Goal: Obtain resource: Download file/media

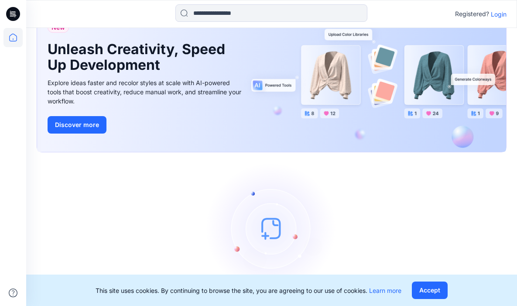
scroll to position [67, 0]
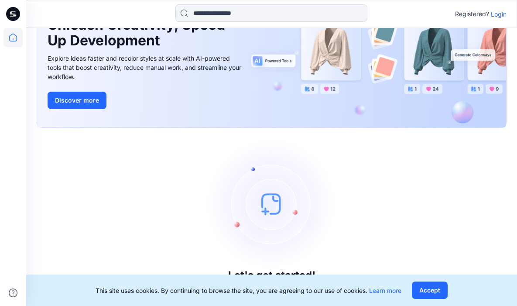
click at [498, 10] on p "Login" at bounding box center [499, 14] width 16 height 9
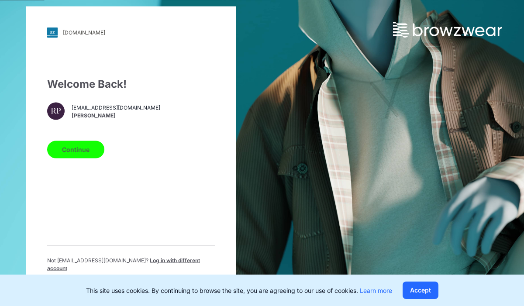
click at [91, 148] on button "Continue" at bounding box center [75, 149] width 57 height 17
click at [78, 151] on button "Continue" at bounding box center [75, 149] width 57 height 17
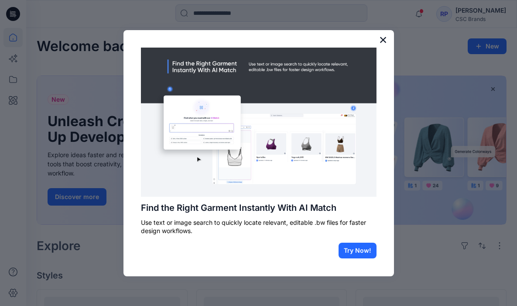
click at [385, 40] on button "×" at bounding box center [383, 40] width 8 height 14
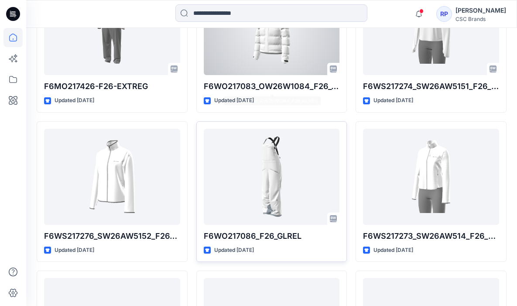
scroll to position [2718, 0]
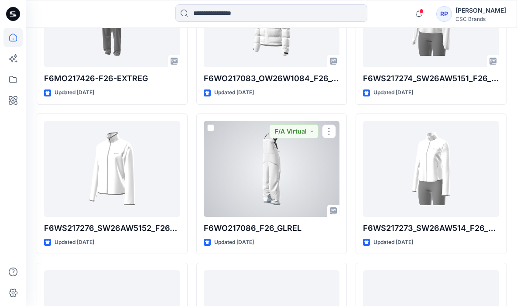
click at [275, 199] on div at bounding box center [272, 169] width 136 height 96
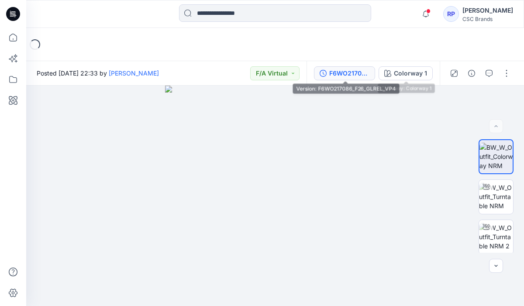
click at [332, 72] on div "F6WO217086_F26_GLREL_VP4" at bounding box center [349, 74] width 40 height 10
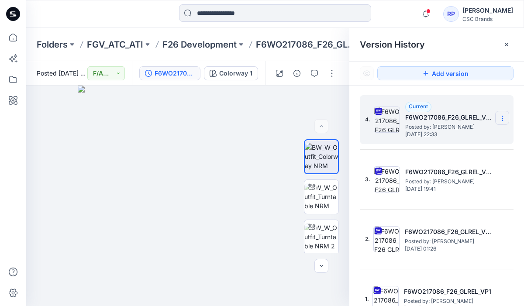
click at [495, 121] on section at bounding box center [502, 118] width 14 height 14
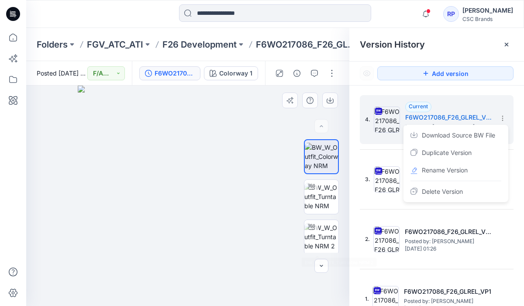
click at [268, 248] on img at bounding box center [188, 196] width 220 height 220
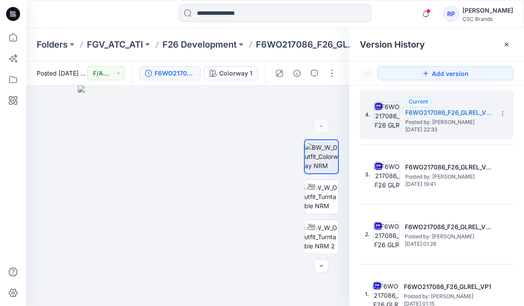
scroll to position [14, 0]
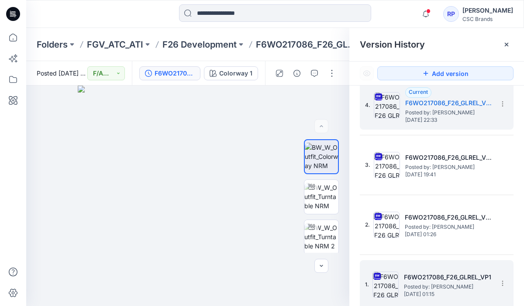
click at [451, 287] on span "Posted by: Susie Kim" at bounding box center [447, 286] width 87 height 9
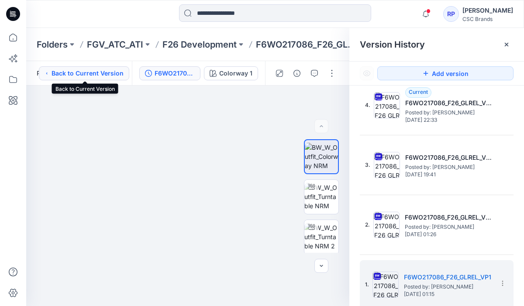
click at [112, 70] on button "Back to Current Version" at bounding box center [84, 73] width 90 height 14
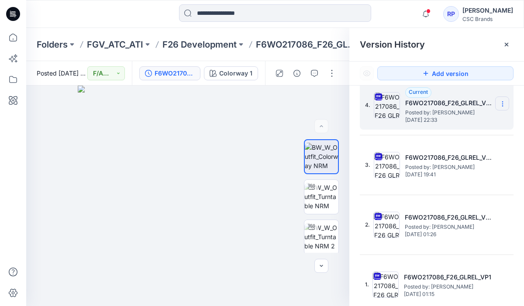
click at [499, 103] on icon at bounding box center [502, 103] width 7 height 7
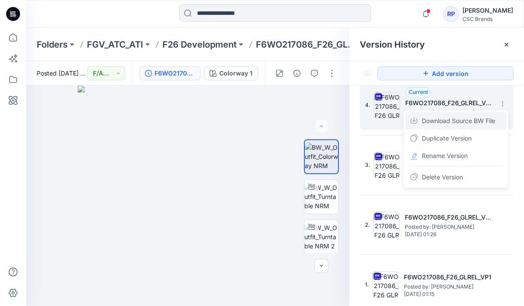
click at [451, 126] on span "Download Source BW File" at bounding box center [458, 121] width 73 height 10
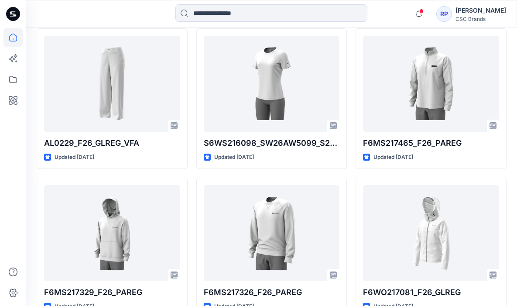
scroll to position [2204, 0]
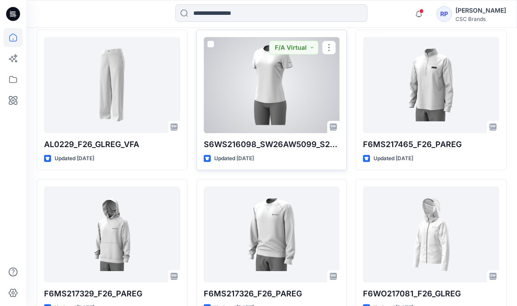
click at [272, 63] on div at bounding box center [272, 85] width 136 height 96
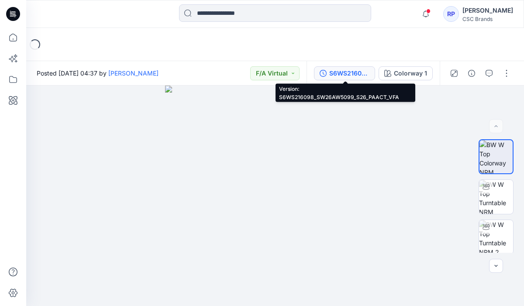
click at [327, 77] on button "S6WS216098_SW26AW5099_S26_PAACT_VFA" at bounding box center [344, 73] width 61 height 14
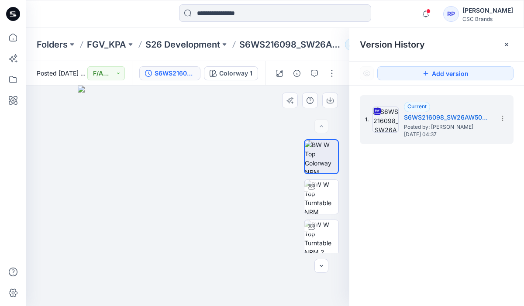
click at [251, 135] on img at bounding box center [188, 196] width 220 height 220
click at [505, 46] on icon at bounding box center [506, 44] width 7 height 7
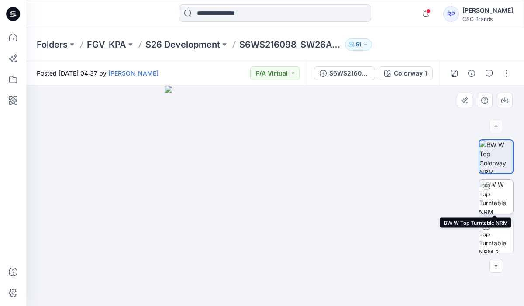
click at [493, 202] on img at bounding box center [496, 197] width 34 height 34
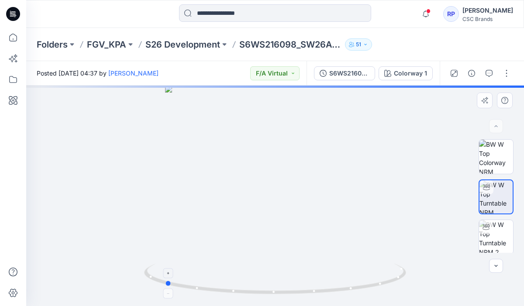
drag, startPoint x: 277, startPoint y: 294, endPoint x: 165, endPoint y: 280, distance: 112.6
click at [165, 280] on icon at bounding box center [276, 280] width 264 height 33
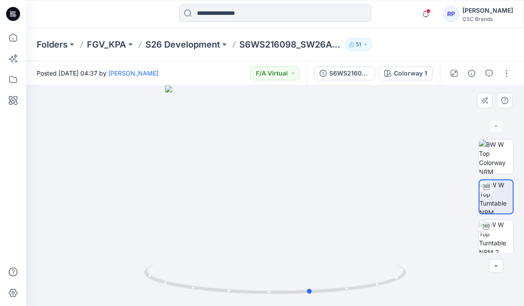
drag, startPoint x: 273, startPoint y: 295, endPoint x: 158, endPoint y: 297, distance: 114.4
click at [158, 297] on div at bounding box center [275, 196] width 498 height 220
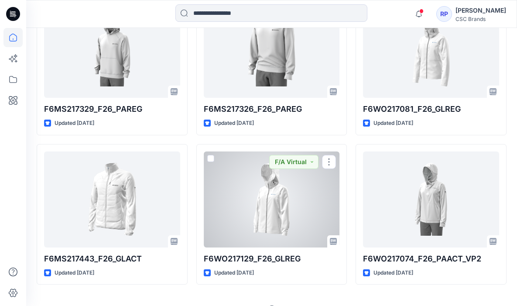
scroll to position [2409, 0]
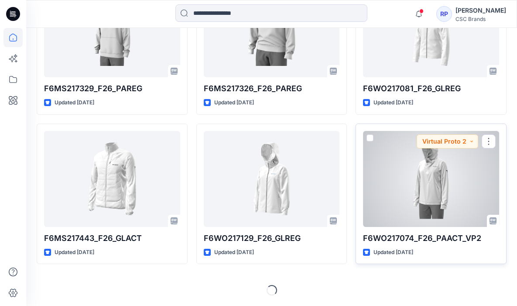
click at [417, 192] on div at bounding box center [431, 179] width 136 height 96
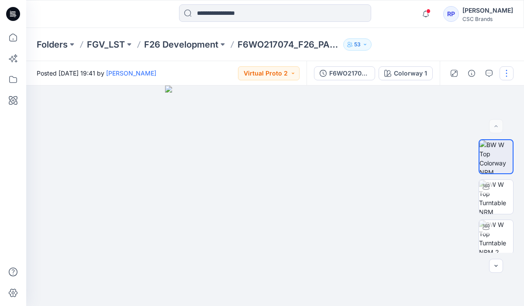
click at [507, 71] on button "button" at bounding box center [506, 73] width 14 height 14
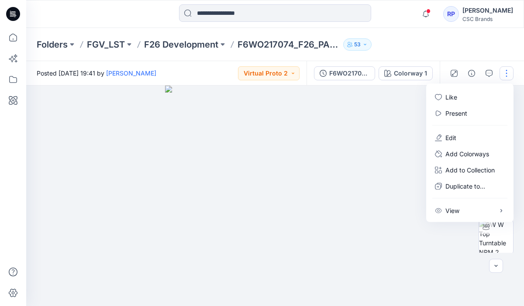
click at [367, 134] on img at bounding box center [275, 196] width 220 height 220
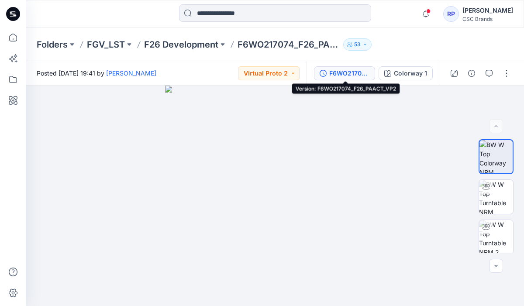
click at [348, 72] on div "F6WO217074_F26_PAACT_VP2" at bounding box center [349, 74] width 40 height 10
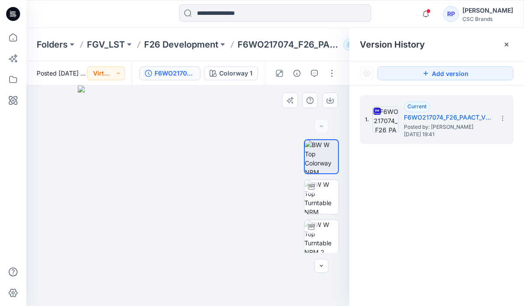
click at [238, 140] on img at bounding box center [188, 196] width 220 height 220
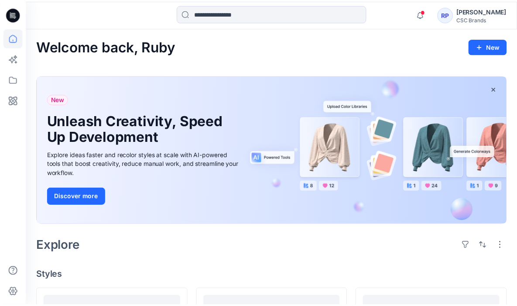
scroll to position [2409, 0]
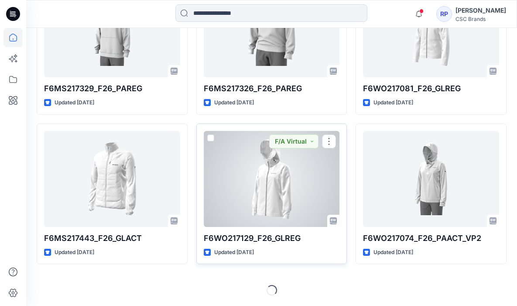
click at [250, 199] on div at bounding box center [272, 179] width 136 height 96
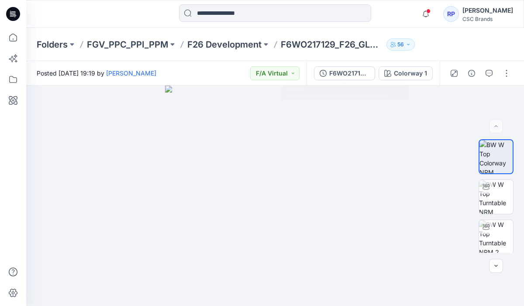
click at [340, 81] on div "F6WO217129_OW26W1096_F26_GLREG_VFA Colorway 1" at bounding box center [372, 73] width 133 height 24
click at [342, 75] on div "F6WO217129_OW26W1096_F26_GLREG_VFA" at bounding box center [349, 74] width 40 height 10
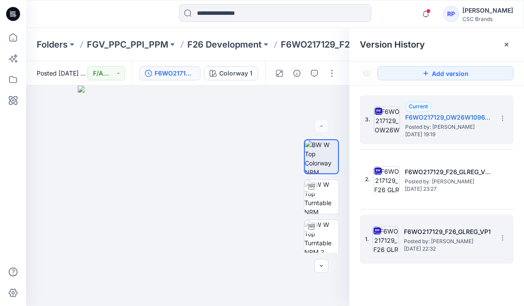
click at [417, 241] on span "Posted by: Anna Moon" at bounding box center [447, 241] width 87 height 9
click at [438, 121] on h5 "F6WO217129_OW26W1096_F26_GLREG_VFA" at bounding box center [448, 117] width 87 height 10
click at [420, 248] on span "Tuesday, April 15, 2025 22:32" at bounding box center [447, 249] width 87 height 6
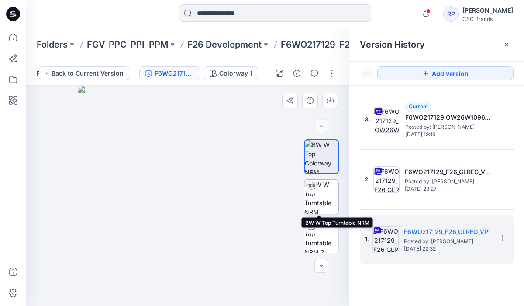
click at [328, 192] on img at bounding box center [321, 197] width 34 height 34
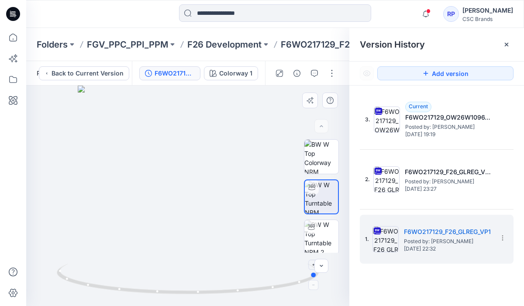
drag, startPoint x: 188, startPoint y: 294, endPoint x: 319, endPoint y: 281, distance: 131.6
click at [319, 281] on icon at bounding box center [189, 280] width 264 height 33
drag, startPoint x: 191, startPoint y: 293, endPoint x: 330, endPoint y: 289, distance: 139.8
click at [330, 289] on div at bounding box center [187, 196] width 323 height 220
drag, startPoint x: 193, startPoint y: 293, endPoint x: 279, endPoint y: 293, distance: 86.4
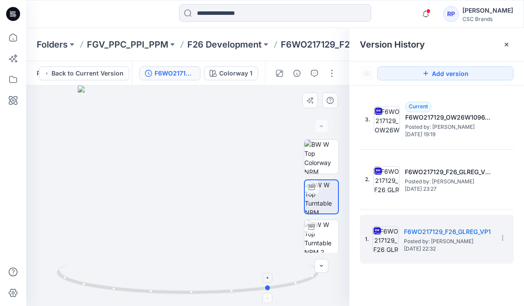
click at [279, 293] on icon at bounding box center [189, 280] width 264 height 33
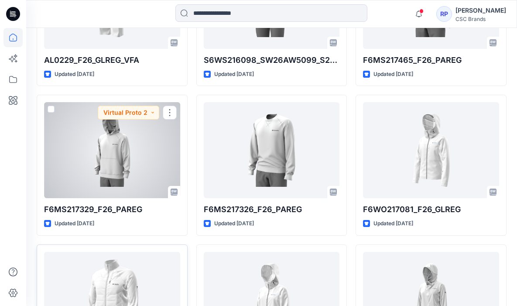
scroll to position [2287, 0]
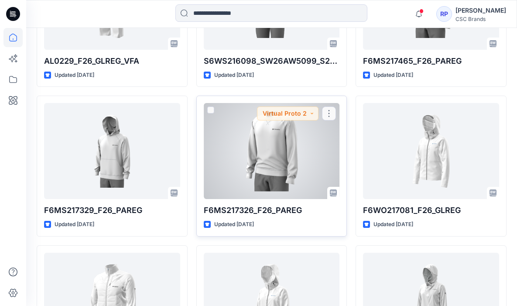
click at [249, 172] on div at bounding box center [272, 151] width 136 height 96
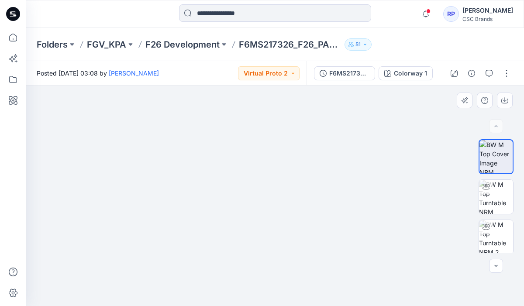
drag, startPoint x: 281, startPoint y: 292, endPoint x: 275, endPoint y: 198, distance: 93.7
click at [275, 198] on img at bounding box center [275, 167] width 277 height 277
click at [497, 200] on img at bounding box center [496, 197] width 34 height 34
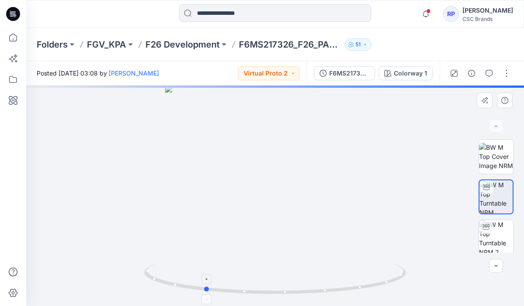
drag, startPoint x: 276, startPoint y: 293, endPoint x: 203, endPoint y: 291, distance: 73.4
click at [203, 291] on icon at bounding box center [276, 280] width 264 height 33
drag, startPoint x: 312, startPoint y: 294, endPoint x: 224, endPoint y: 293, distance: 88.6
click at [224, 293] on icon at bounding box center [276, 280] width 264 height 33
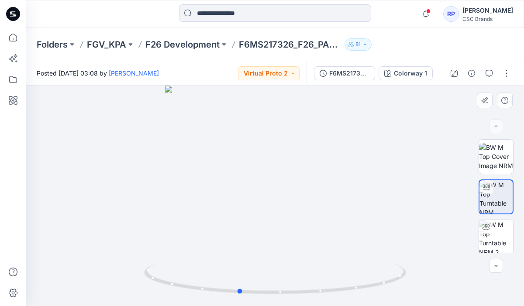
drag, startPoint x: 340, startPoint y: 292, endPoint x: 193, endPoint y: 296, distance: 146.3
click at [193, 296] on div at bounding box center [275, 196] width 498 height 220
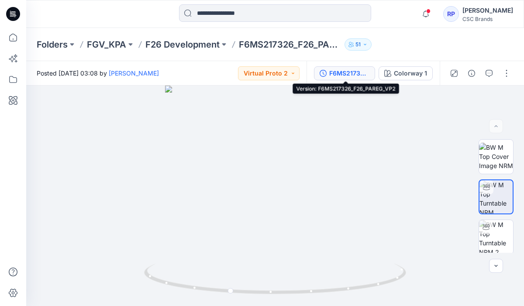
click at [333, 77] on div "F6MS217326_F26_PAREG_VP2" at bounding box center [349, 74] width 40 height 10
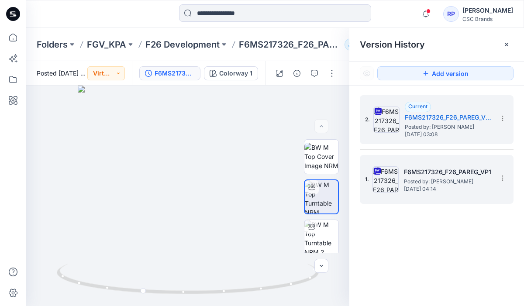
click at [449, 177] on span "Posted by: Mijan Uddin" at bounding box center [447, 181] width 87 height 9
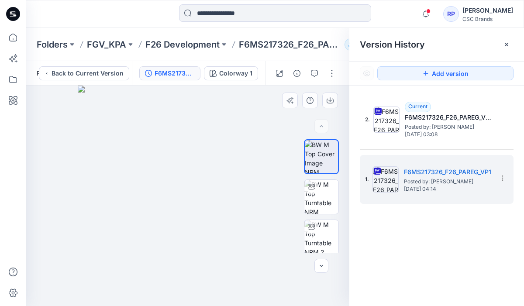
drag, startPoint x: 186, startPoint y: 271, endPoint x: 213, endPoint y: 231, distance: 47.5
click at [213, 231] on img at bounding box center [188, 196] width 220 height 220
drag, startPoint x: 203, startPoint y: 254, endPoint x: 203, endPoint y: 145, distance: 108.3
click at [203, 145] on img at bounding box center [188, 196] width 220 height 220
click at [321, 196] on img at bounding box center [321, 197] width 34 height 34
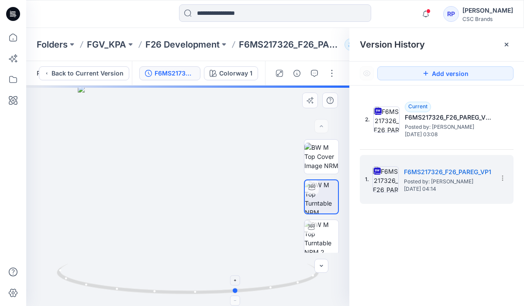
drag, startPoint x: 173, startPoint y: 295, endPoint x: 227, endPoint y: 289, distance: 54.0
click at [227, 289] on icon at bounding box center [189, 280] width 264 height 33
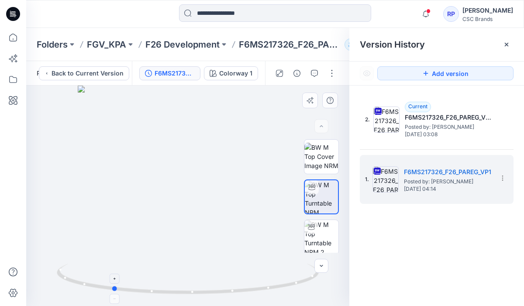
drag, startPoint x: 200, startPoint y: 292, endPoint x: 334, endPoint y: 283, distance: 134.3
drag, startPoint x: 231, startPoint y: 291, endPoint x: 348, endPoint y: 272, distance: 118.4
click at [348, 272] on div at bounding box center [187, 196] width 323 height 220
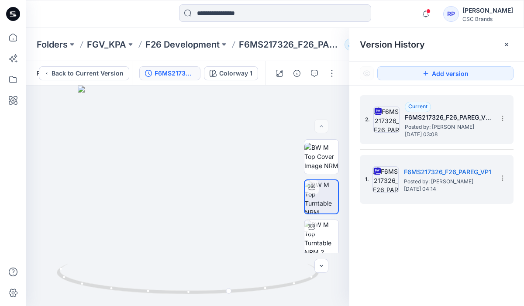
click at [425, 136] on span "Wednesday, September 17, 2025 03:08" at bounding box center [448, 134] width 87 height 6
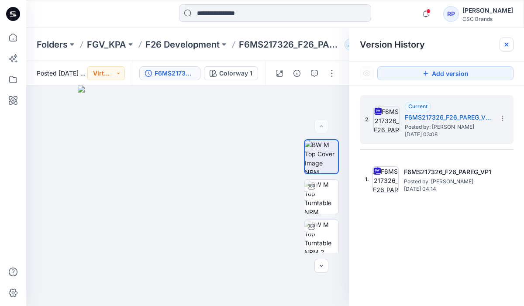
click at [506, 48] on icon at bounding box center [506, 44] width 7 height 7
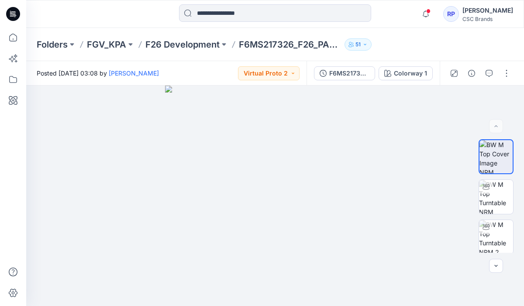
click at [498, 72] on div at bounding box center [480, 73] width 81 height 24
click at [502, 72] on button "button" at bounding box center [506, 73] width 14 height 14
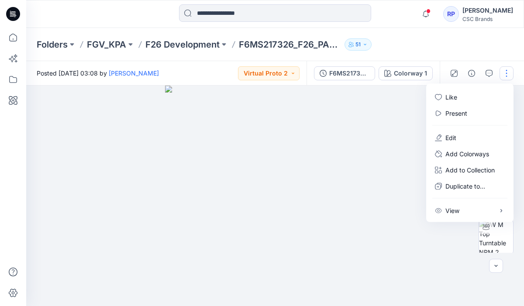
click at [387, 192] on div at bounding box center [275, 196] width 498 height 220
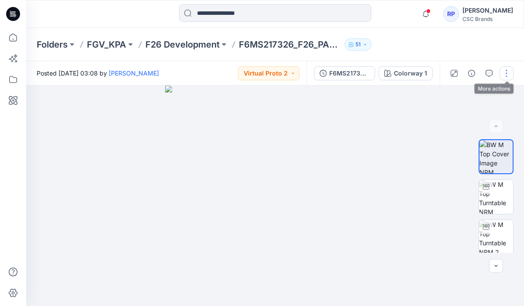
click at [503, 72] on button "button" at bounding box center [506, 73] width 14 height 14
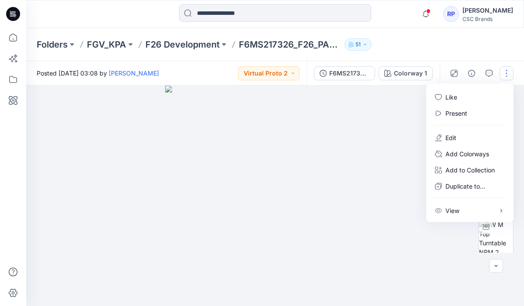
click at [365, 133] on img at bounding box center [275, 196] width 220 height 220
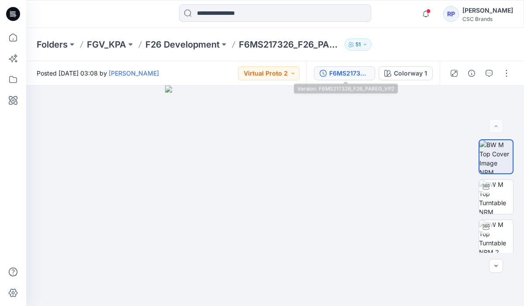
click at [353, 77] on div "F6MS217326_F26_PAREG_VP2" at bounding box center [349, 74] width 40 height 10
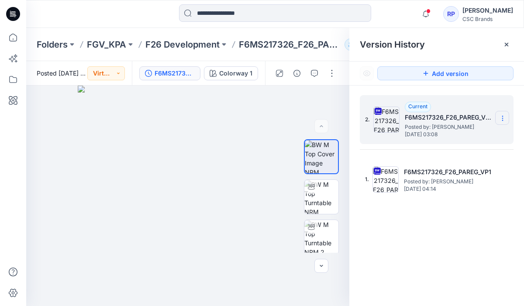
click at [504, 115] on icon at bounding box center [502, 118] width 7 height 7
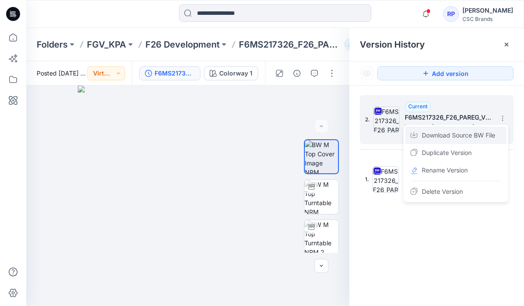
click at [454, 138] on span "Download Source BW File" at bounding box center [458, 135] width 73 height 10
